Goal: Task Accomplishment & Management: Use online tool/utility

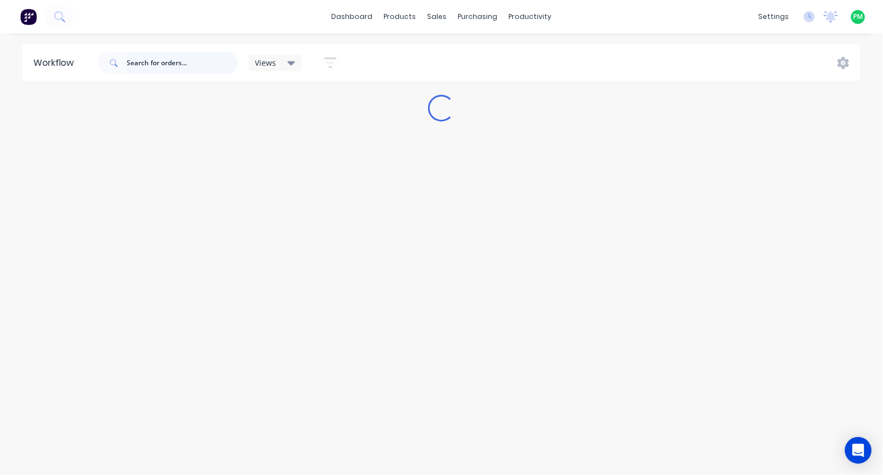
click at [171, 64] on input "text" at bounding box center [182, 63] width 110 height 22
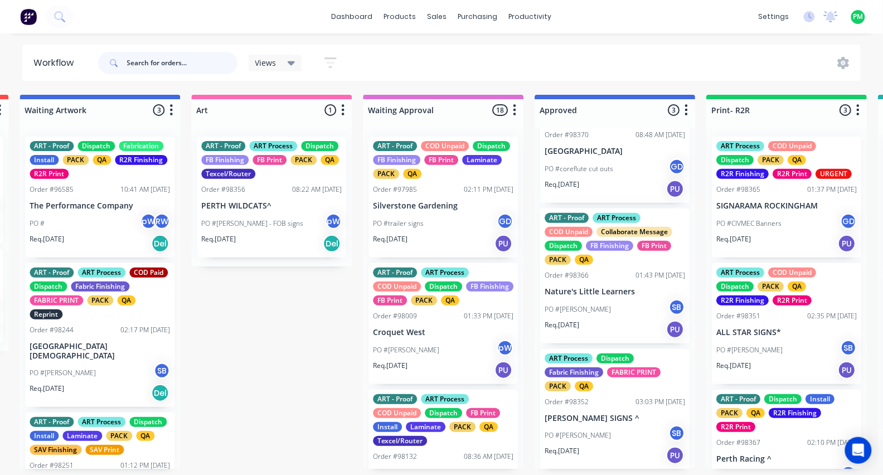
scroll to position [56, 0]
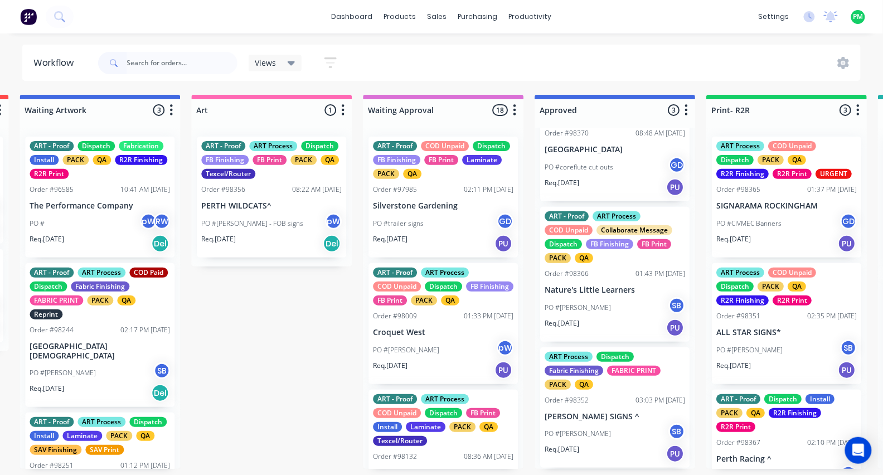
click at [595, 162] on p "PO #coreflute cut outs" at bounding box center [579, 167] width 69 height 10
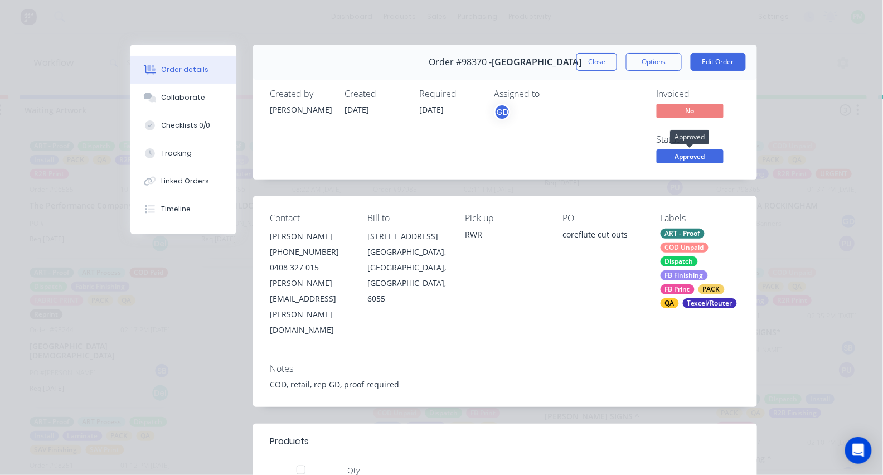
click at [711, 152] on span "Approved" at bounding box center [690, 156] width 67 height 14
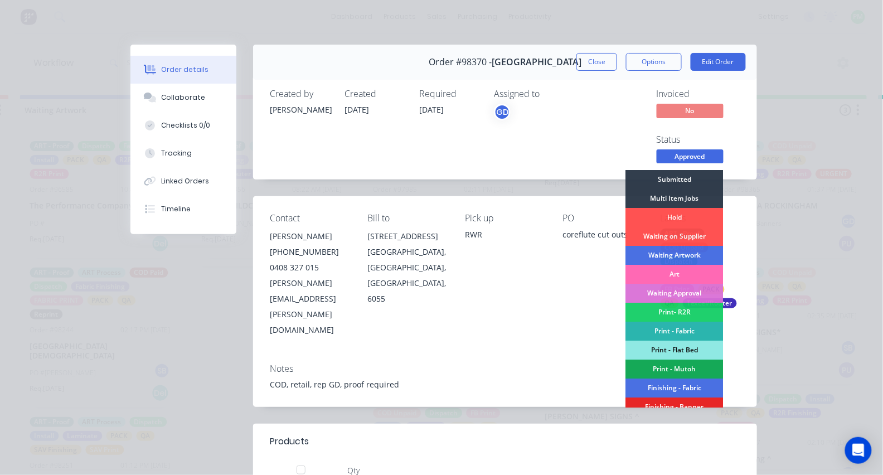
scroll to position [35, 0]
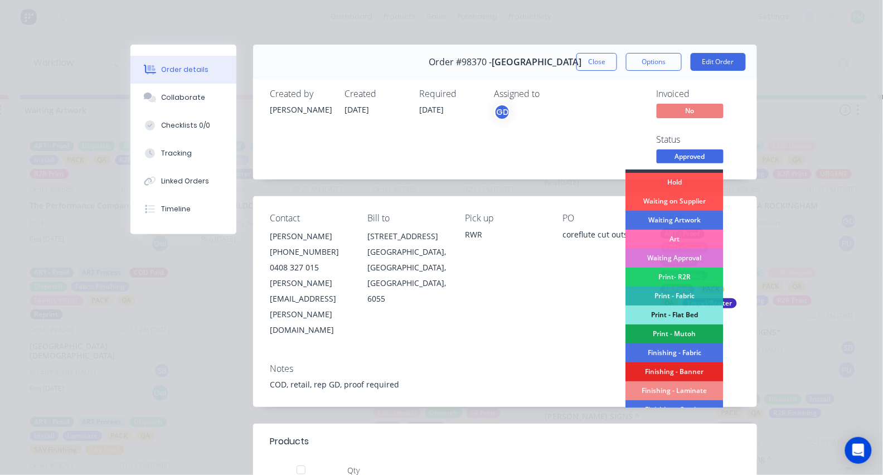
click at [675, 307] on div "Print - Flat Bed" at bounding box center [675, 315] width 98 height 19
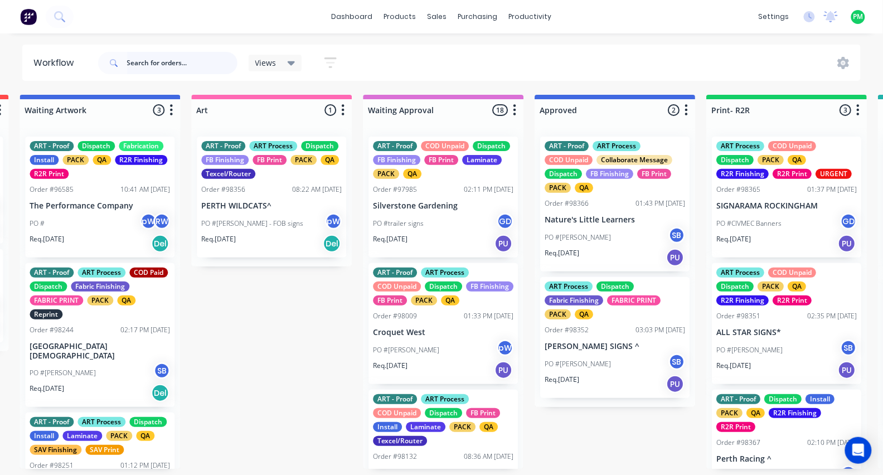
scroll to position [0, 0]
click at [627, 227] on div "PO #[PERSON_NAME] SB" at bounding box center [615, 237] width 141 height 21
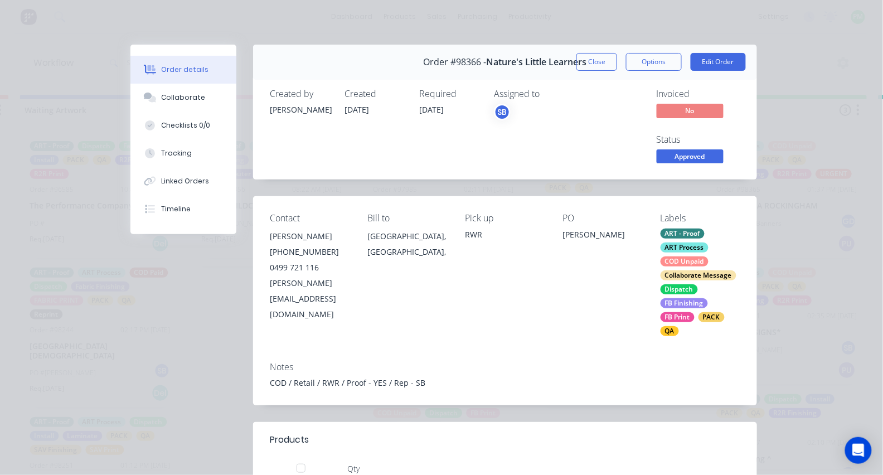
click at [679, 151] on span "Approved" at bounding box center [690, 156] width 67 height 14
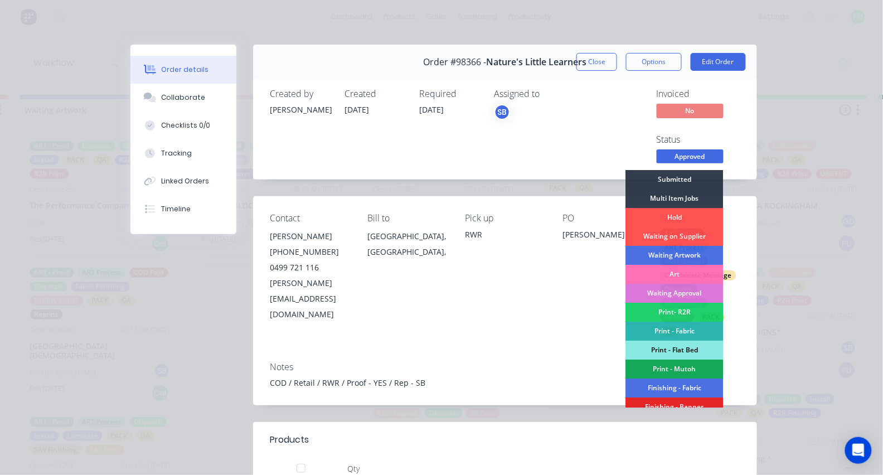
click at [668, 351] on div "Print - Flat Bed" at bounding box center [675, 350] width 98 height 19
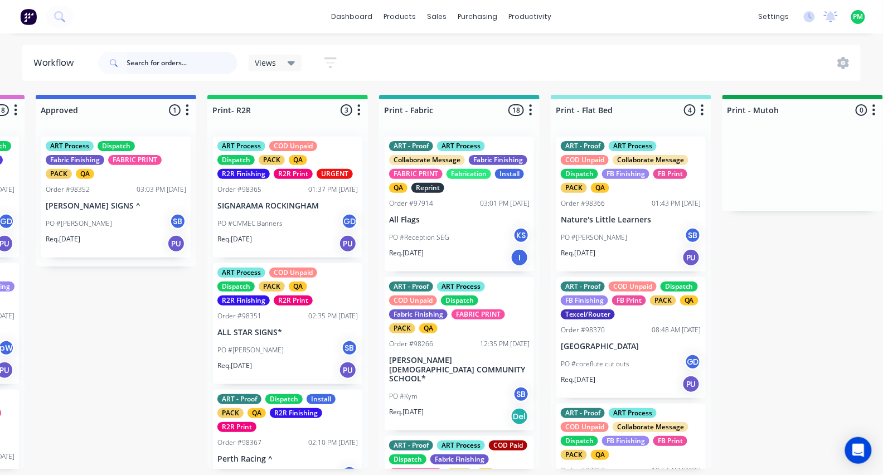
scroll to position [0, 1365]
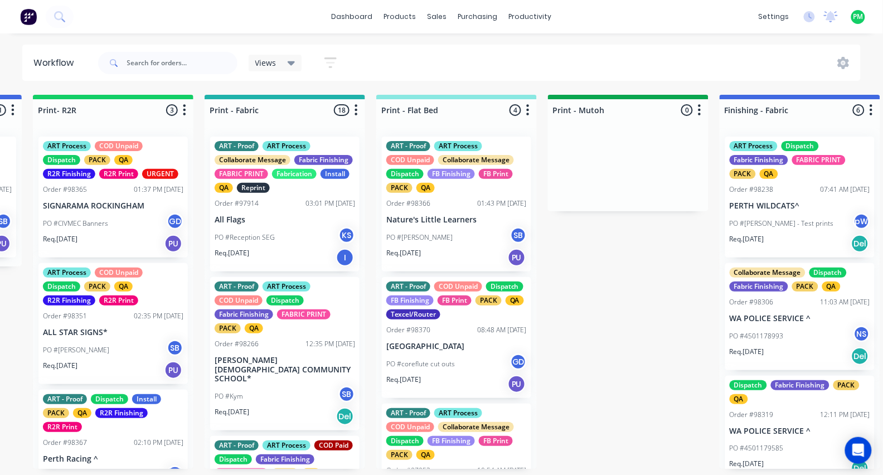
click at [444, 211] on div "ART - Proof ART Process COD Unpaid Collaborate Message Dispatch FB Finishing FB…" at bounding box center [456, 204] width 149 height 135
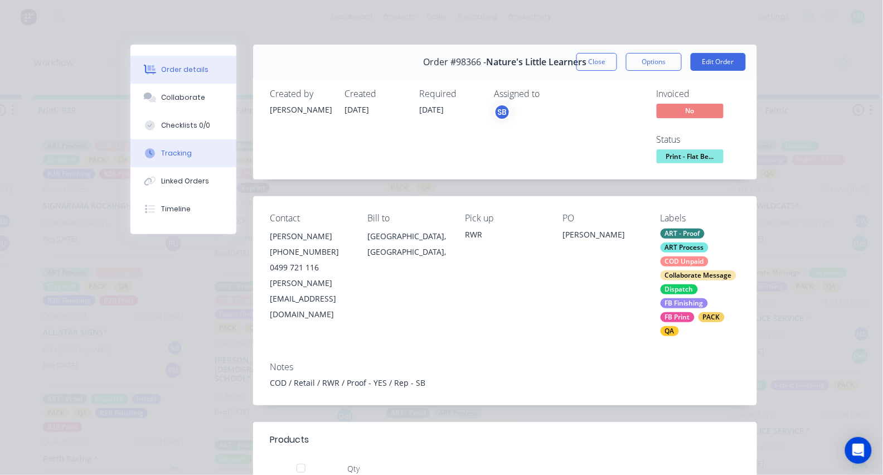
click at [192, 153] on button "Tracking" at bounding box center [183, 153] width 106 height 28
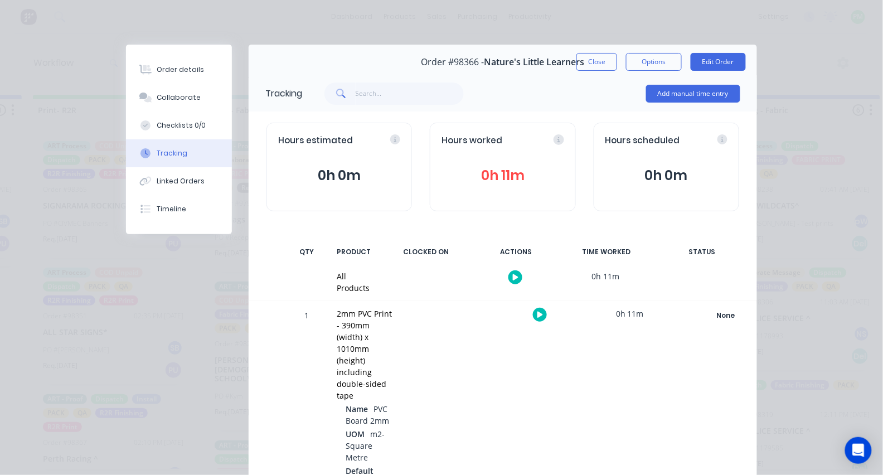
click at [538, 317] on icon "button" at bounding box center [541, 315] width 6 height 6
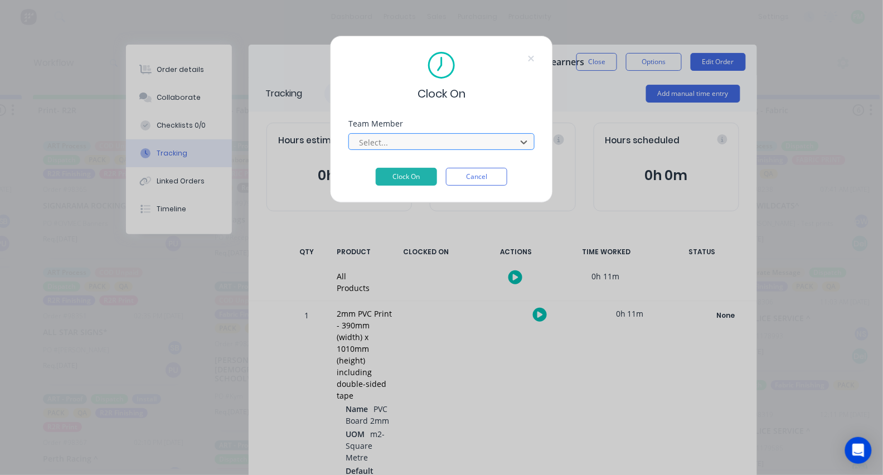
click at [448, 149] on div at bounding box center [434, 143] width 153 height 14
type input "pro"
click at [407, 180] on button "Clock On" at bounding box center [406, 177] width 61 height 18
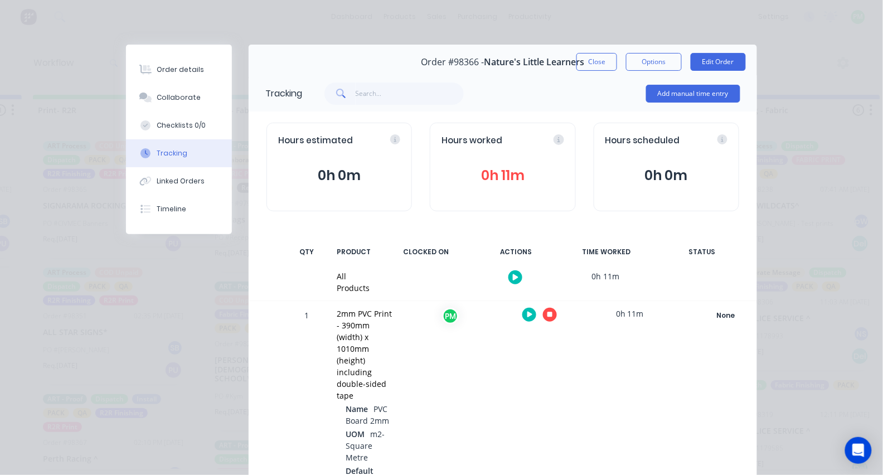
click at [556, 311] on div at bounding box center [540, 314] width 84 height 27
click at [549, 316] on icon "button" at bounding box center [551, 315] width 6 height 6
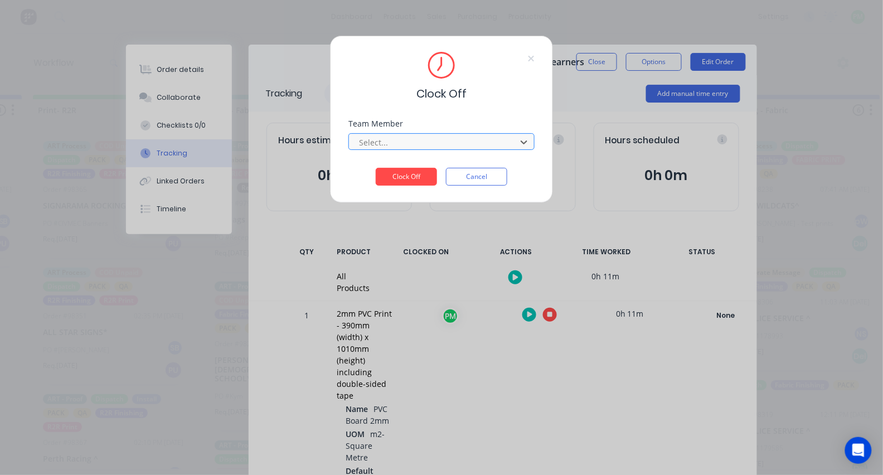
click at [409, 140] on div at bounding box center [434, 143] width 153 height 14
type input "pro"
click at [407, 180] on button "Clock Off" at bounding box center [406, 177] width 61 height 18
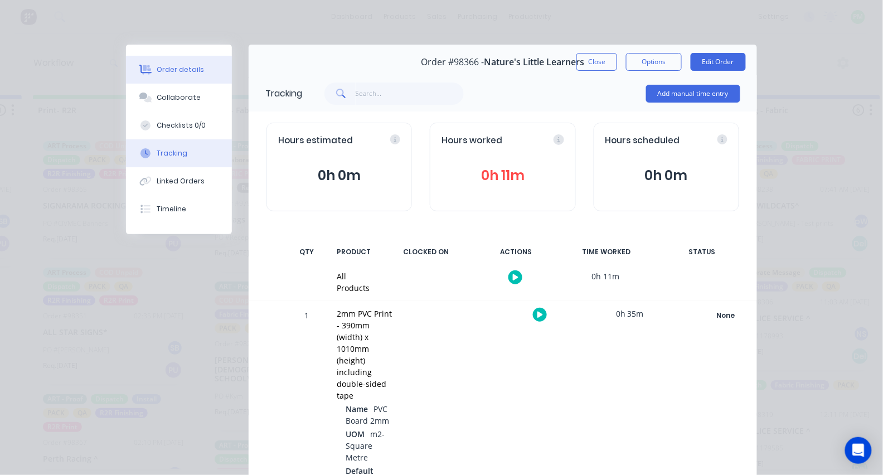
click at [180, 70] on div "Order details" at bounding box center [180, 70] width 47 height 10
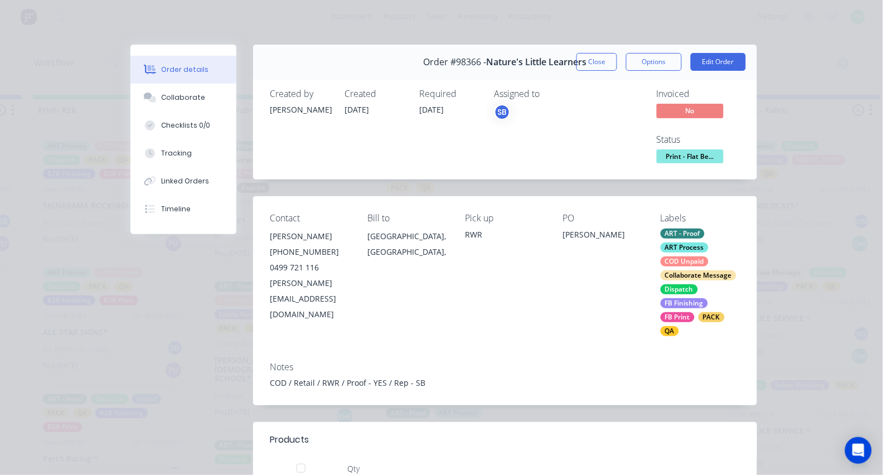
click at [651, 151] on div "Invoiced No Status Print - Flat Be..." at bounding box center [673, 128] width 135 height 78
click at [661, 155] on span "Print - Flat Be..." at bounding box center [690, 156] width 67 height 14
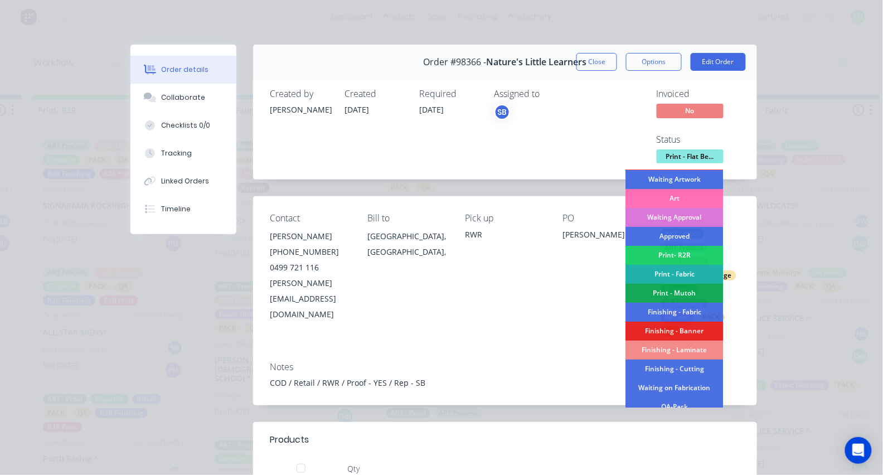
scroll to position [80, 0]
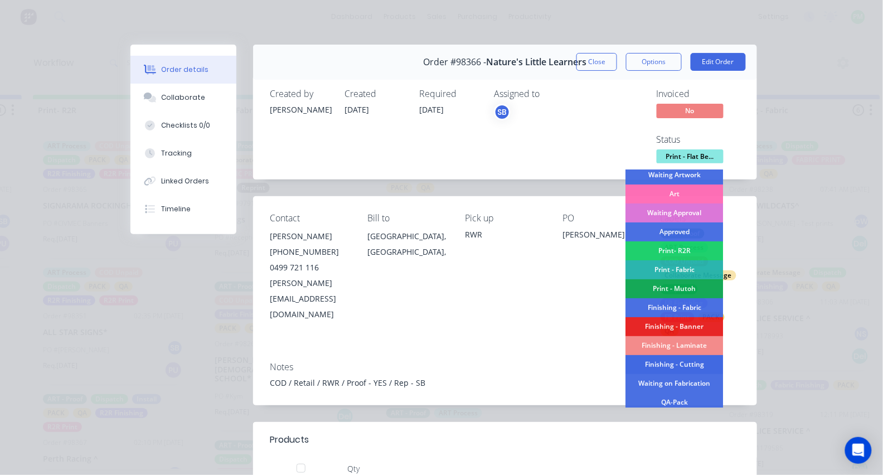
click at [679, 366] on div "Finishing - Cutting" at bounding box center [675, 364] width 98 height 19
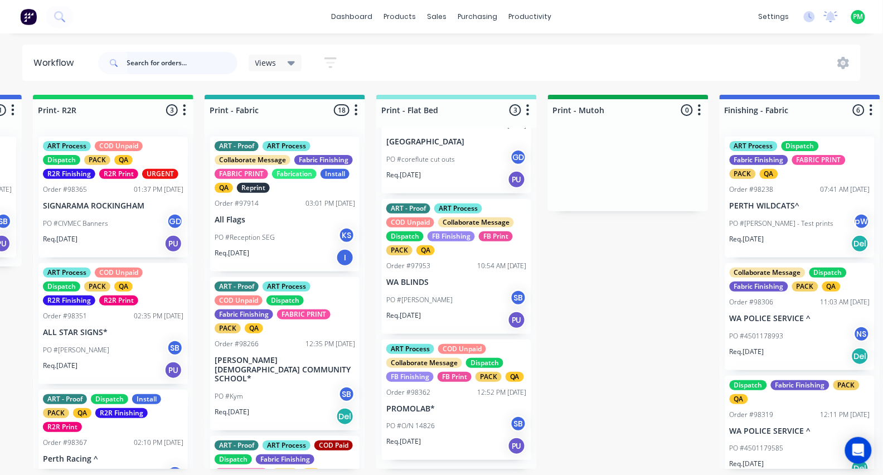
scroll to position [73, 0]
click at [440, 395] on div "Order #98362 12:52 PM [DATE]" at bounding box center [456, 393] width 141 height 10
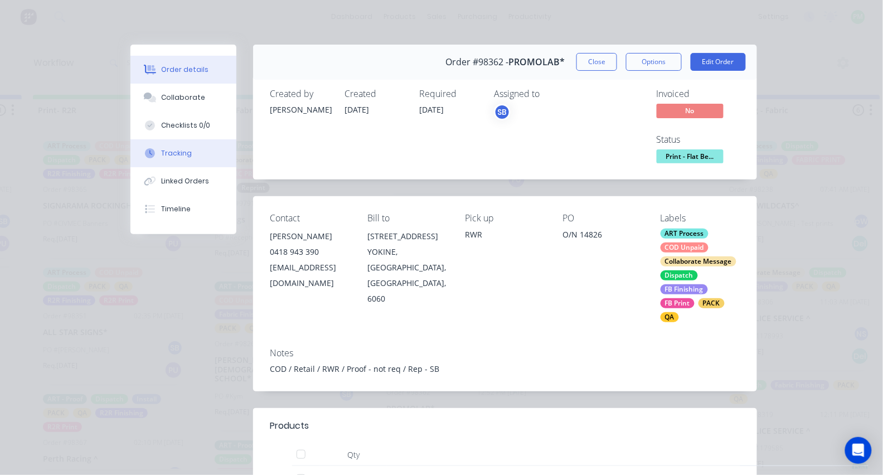
click at [143, 158] on div at bounding box center [150, 153] width 17 height 10
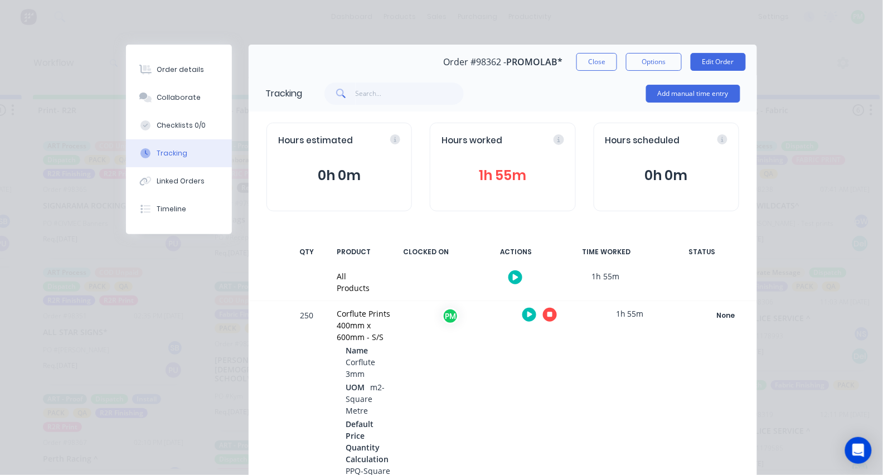
click at [548, 315] on icon "button" at bounding box center [551, 315] width 6 height 6
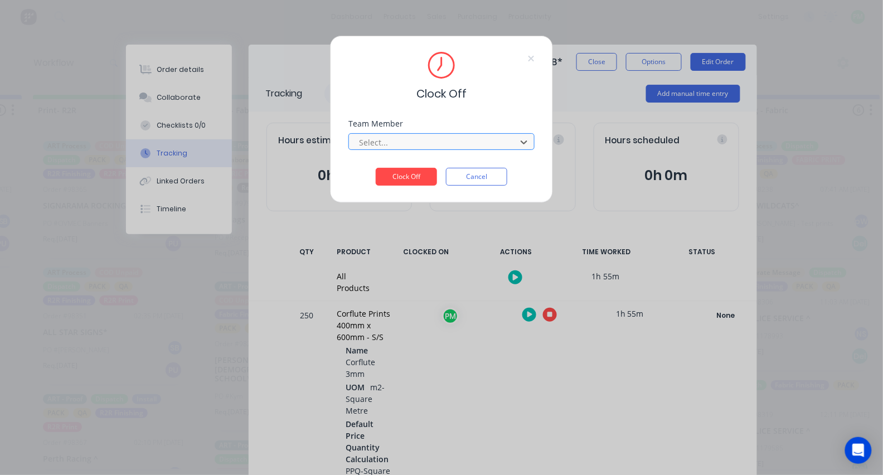
click at [412, 142] on div at bounding box center [434, 143] width 153 height 14
click at [381, 148] on div "Select..." at bounding box center [434, 143] width 151 height 12
type input "pro"
click at [407, 180] on button "Clock Off" at bounding box center [406, 177] width 61 height 18
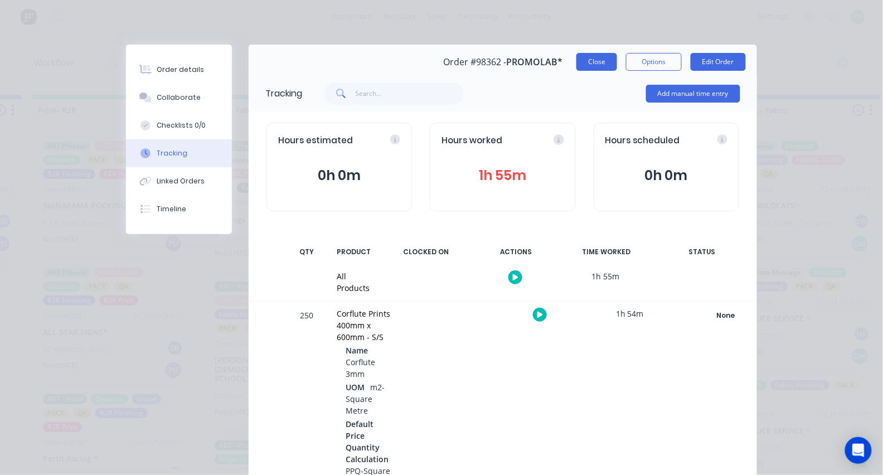
click at [595, 62] on button "Close" at bounding box center [597, 62] width 41 height 18
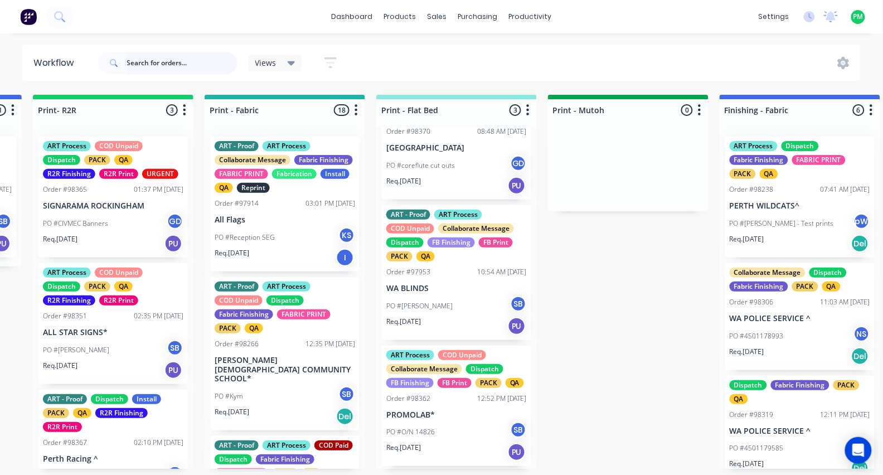
scroll to position [0, 0]
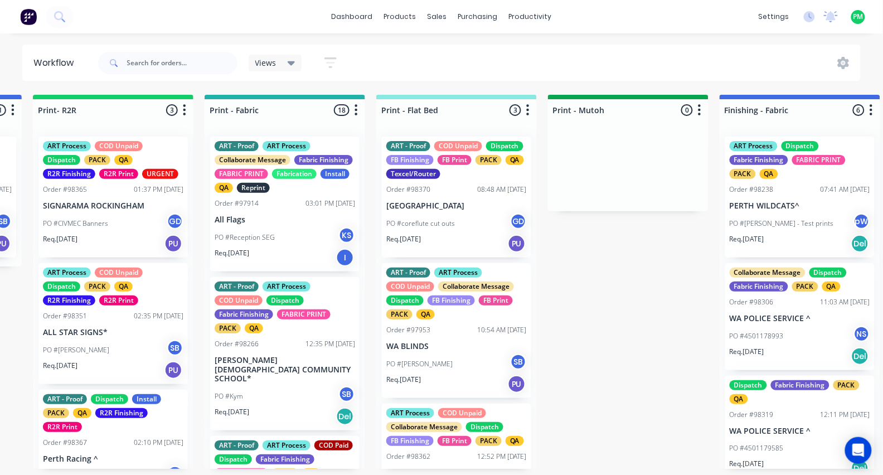
click at [466, 235] on div "Req. [DATE] PU" at bounding box center [456, 243] width 141 height 19
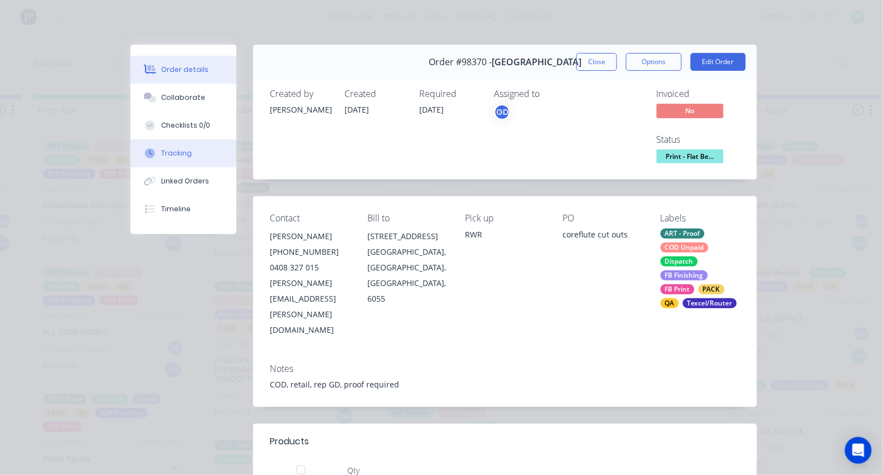
click at [160, 167] on button "Tracking" at bounding box center [183, 153] width 106 height 28
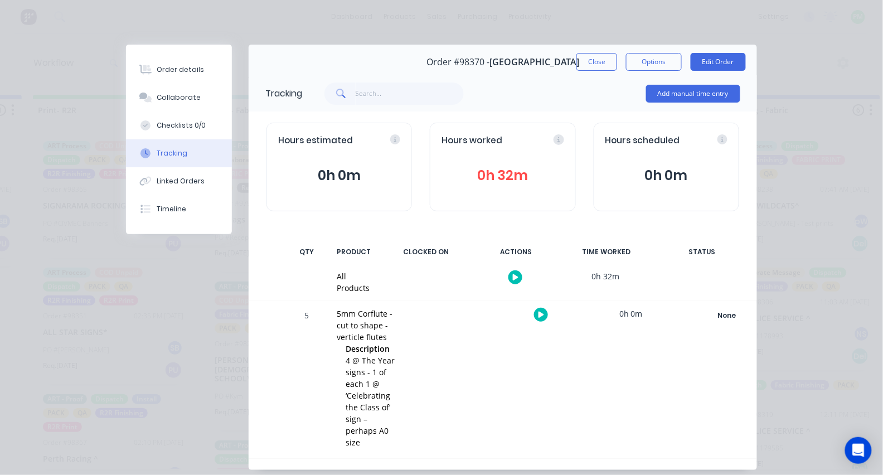
click at [533, 324] on div at bounding box center [541, 314] width 84 height 27
click at [538, 322] on div at bounding box center [541, 314] width 84 height 27
click at [540, 316] on icon "button" at bounding box center [542, 315] width 6 height 6
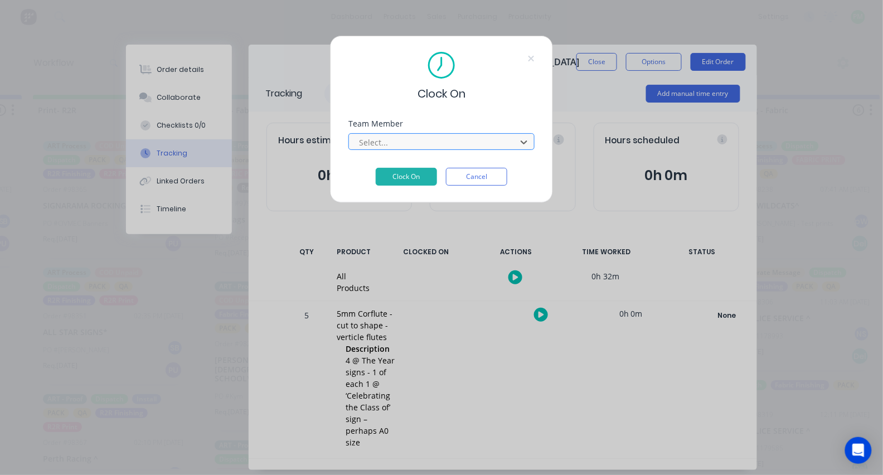
click at [423, 143] on div at bounding box center [434, 143] width 153 height 14
type input "pro"
click at [407, 180] on button "Clock On" at bounding box center [406, 177] width 61 height 18
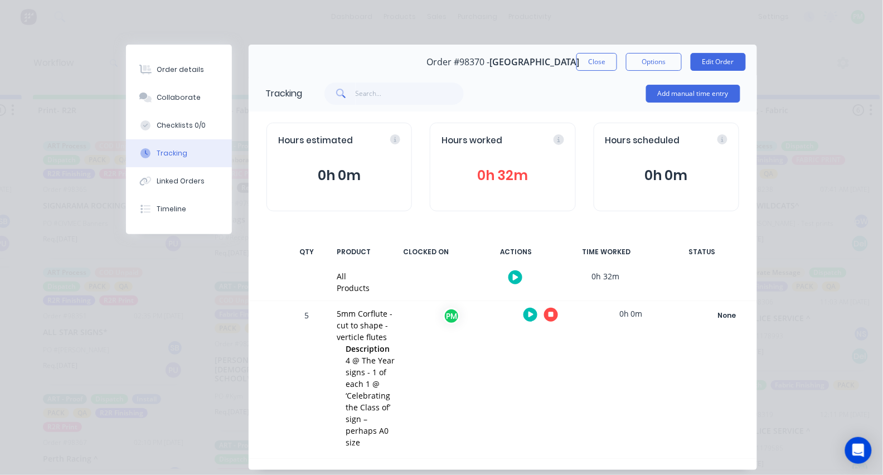
click at [549, 310] on button "button" at bounding box center [551, 315] width 14 height 14
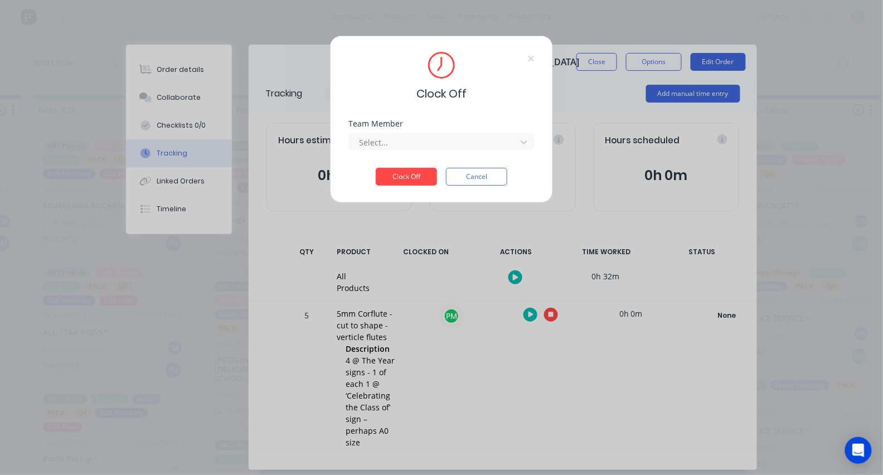
click at [426, 158] on div "Team Member Select..." at bounding box center [442, 144] width 186 height 48
click at [415, 142] on div at bounding box center [434, 143] width 153 height 14
type input "pro"
click at [407, 180] on button "Clock Off" at bounding box center [406, 177] width 61 height 18
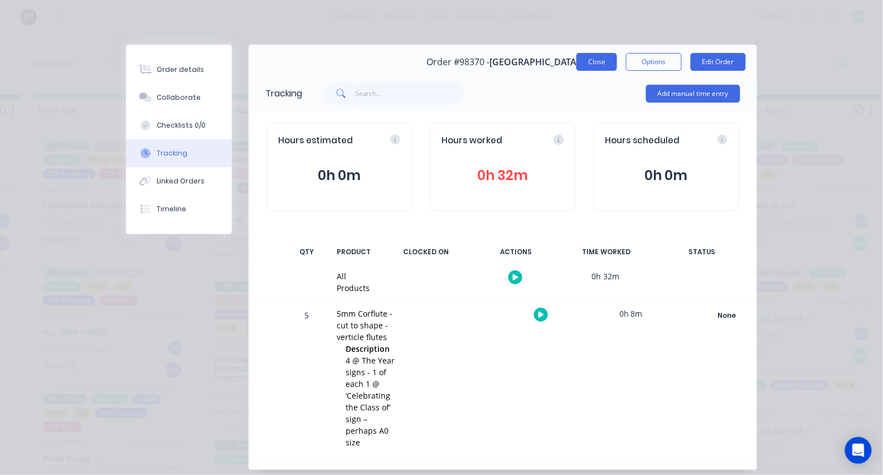
click at [606, 58] on button "Close" at bounding box center [597, 62] width 41 height 18
